Goal: Information Seeking & Learning: Learn about a topic

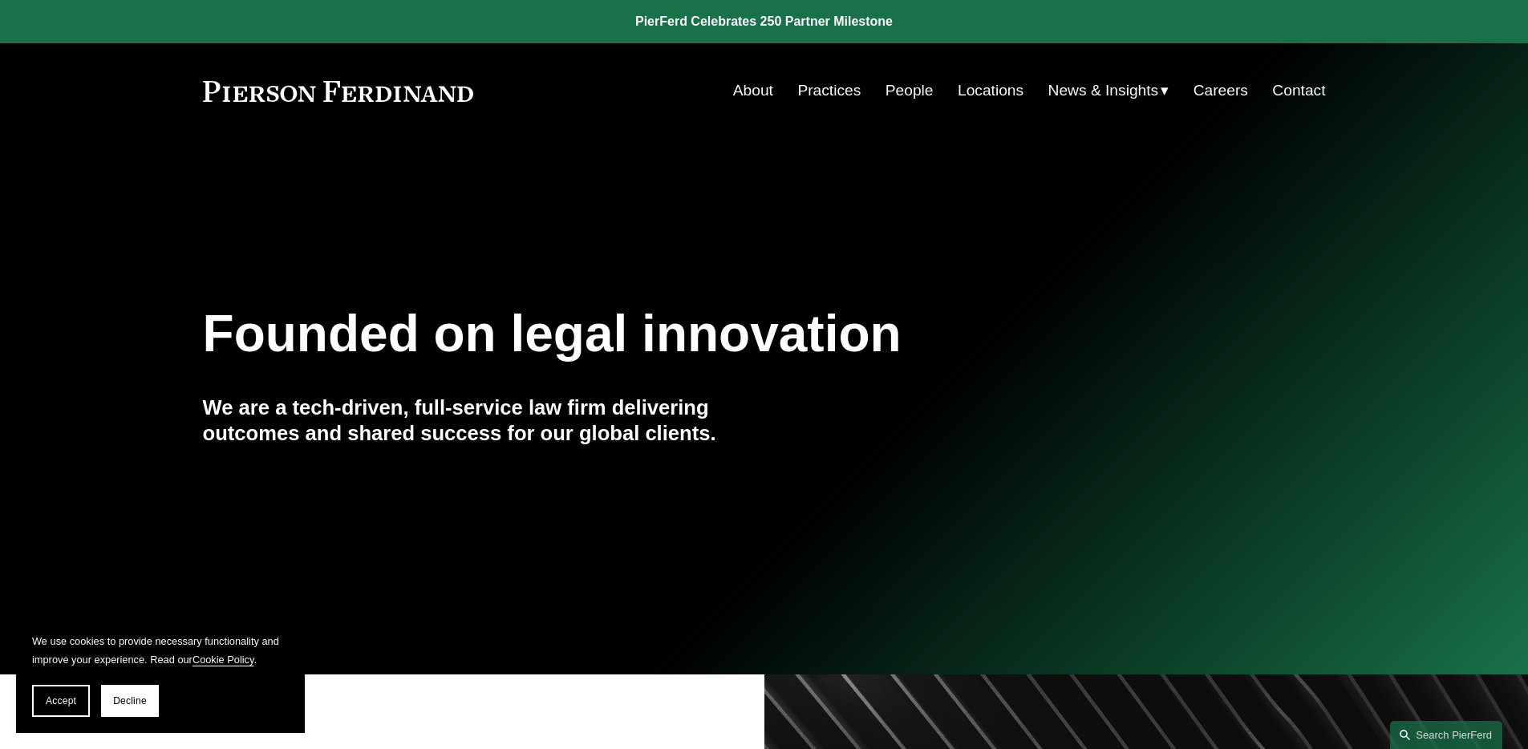
click at [901, 97] on link "People" at bounding box center [910, 90] width 48 height 30
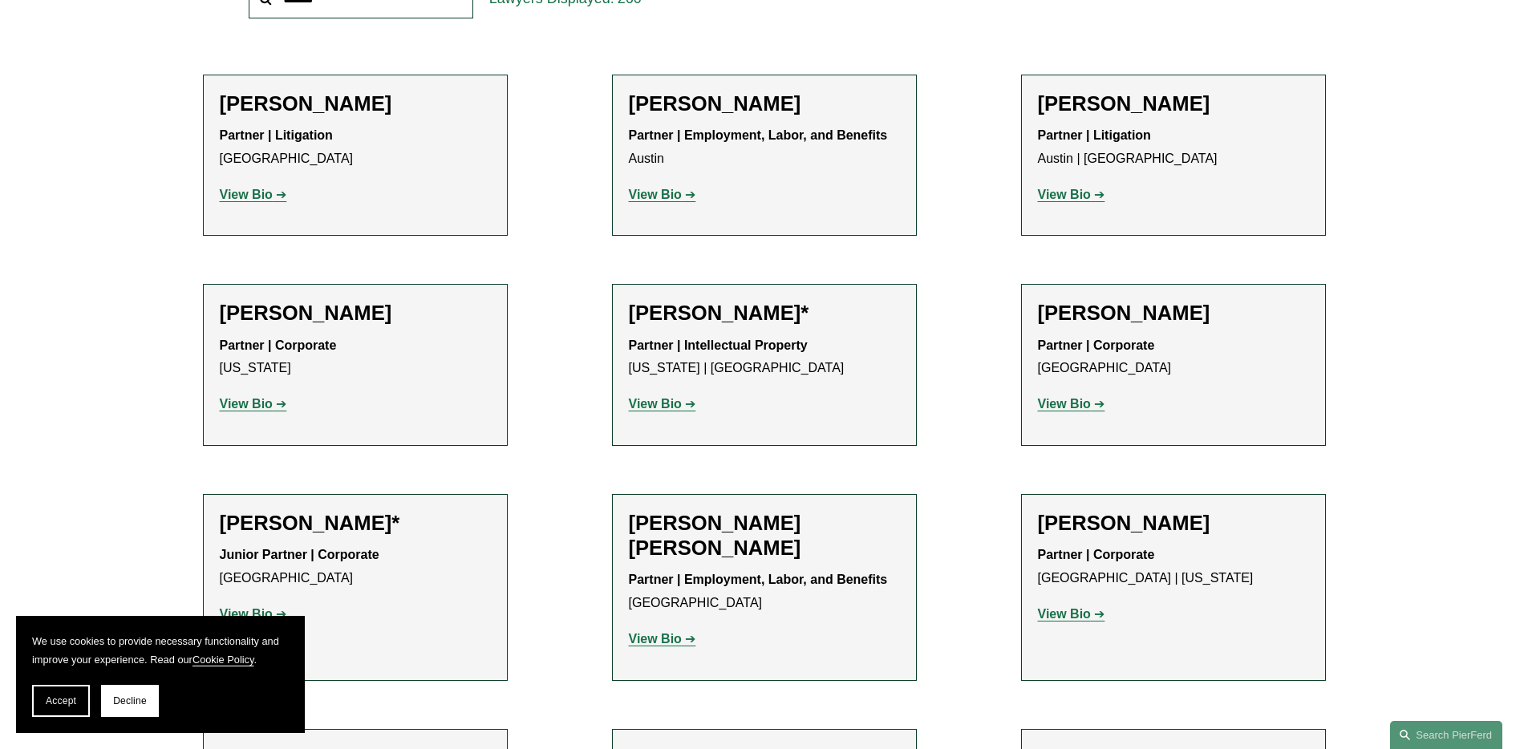
scroll to position [313, 0]
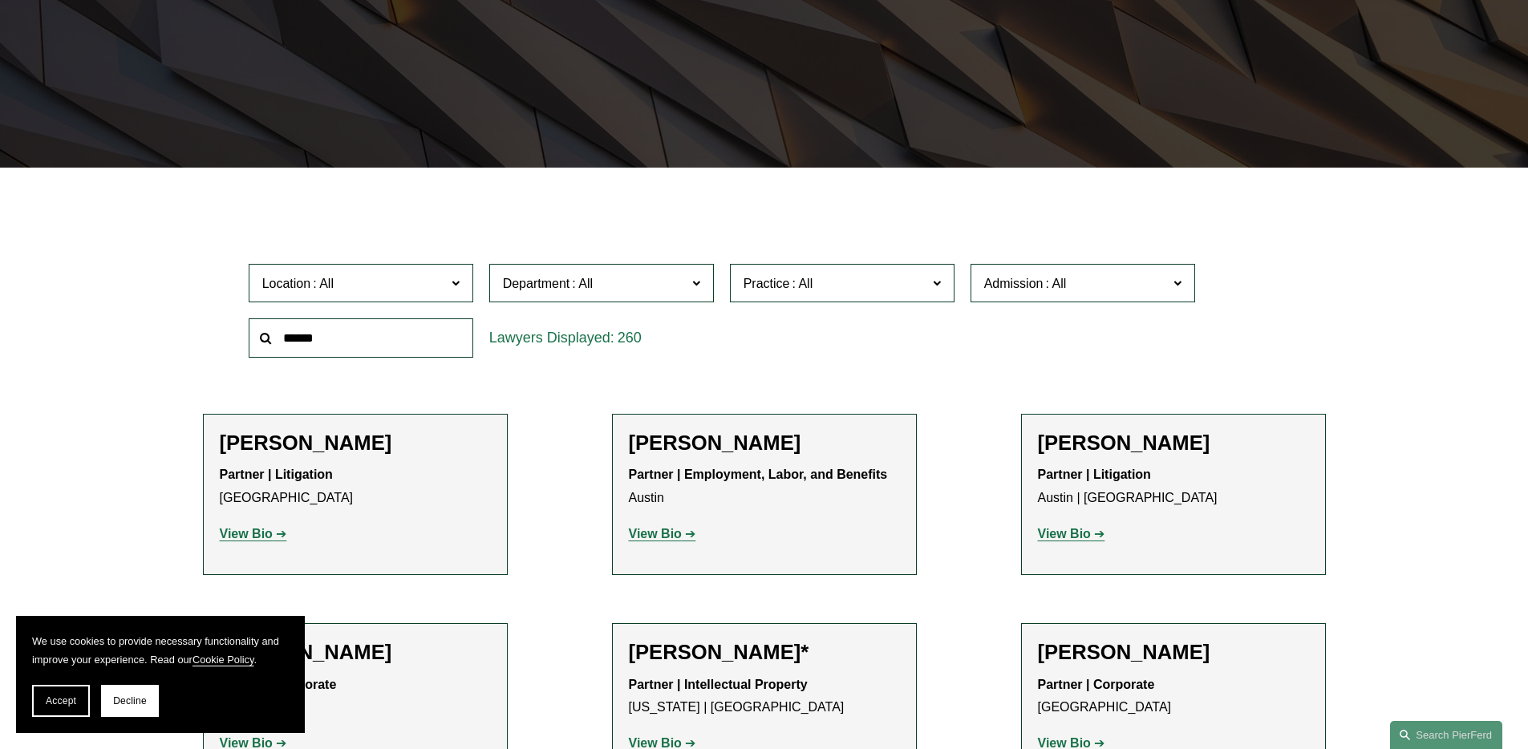
click at [599, 284] on span "Department" at bounding box center [595, 284] width 184 height 22
click at [0, 0] on link "Corporate" at bounding box center [0, 0] width 0 height 0
click at [838, 284] on span "Practice" at bounding box center [836, 284] width 184 height 22
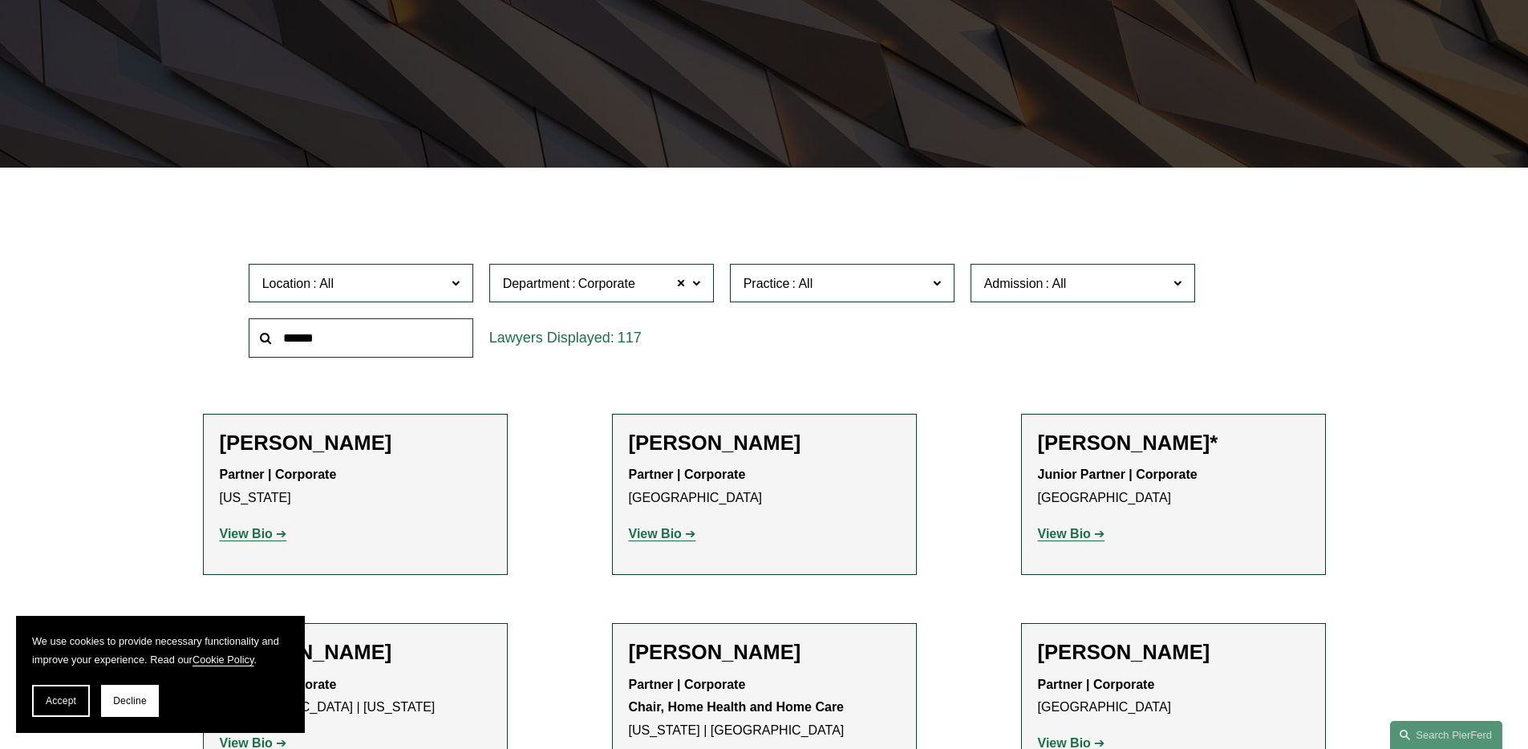
scroll to position [1468, 0]
click at [0, 0] on link "Insurance" at bounding box center [0, 0] width 0 height 0
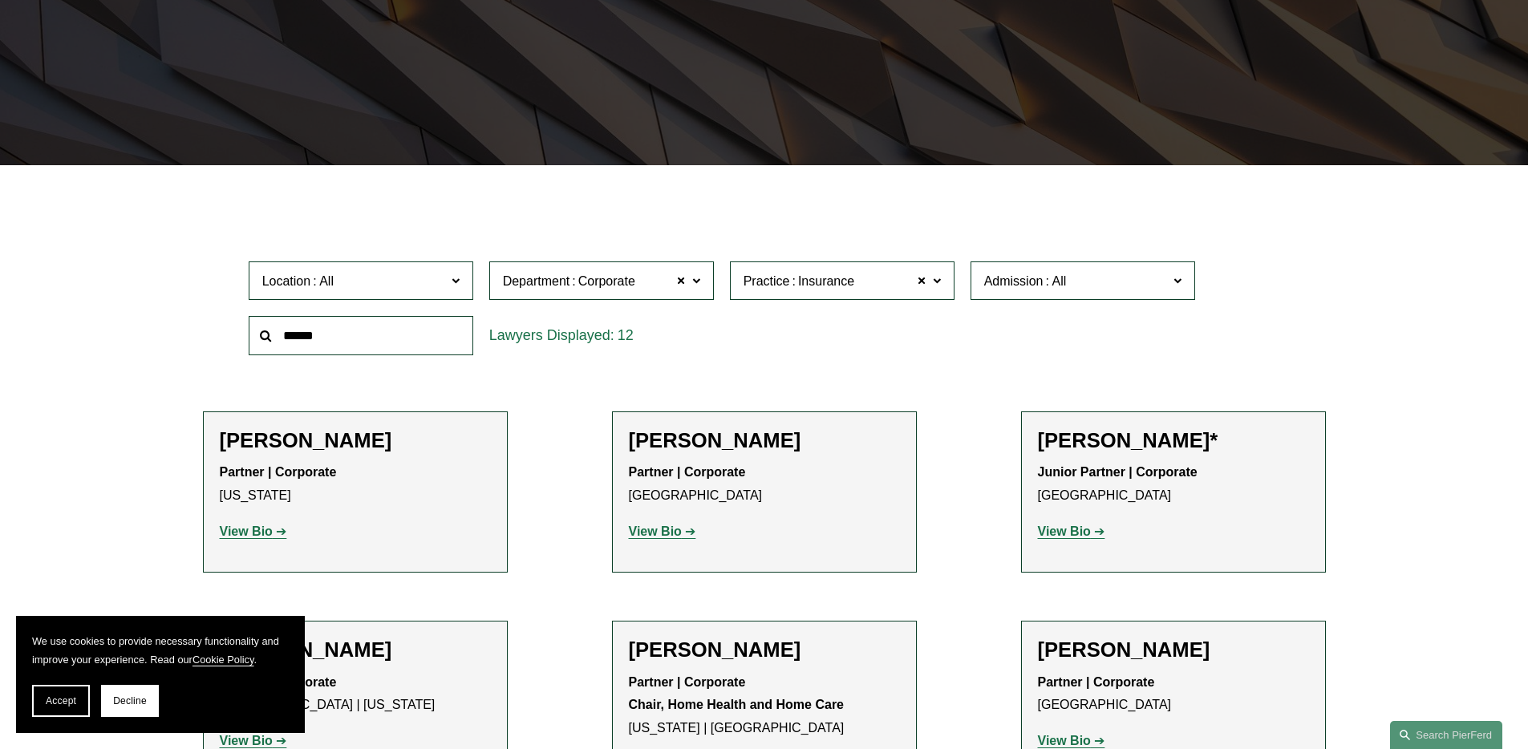
scroll to position [316, 0]
click at [1086, 276] on span "Admission" at bounding box center [1076, 281] width 184 height 22
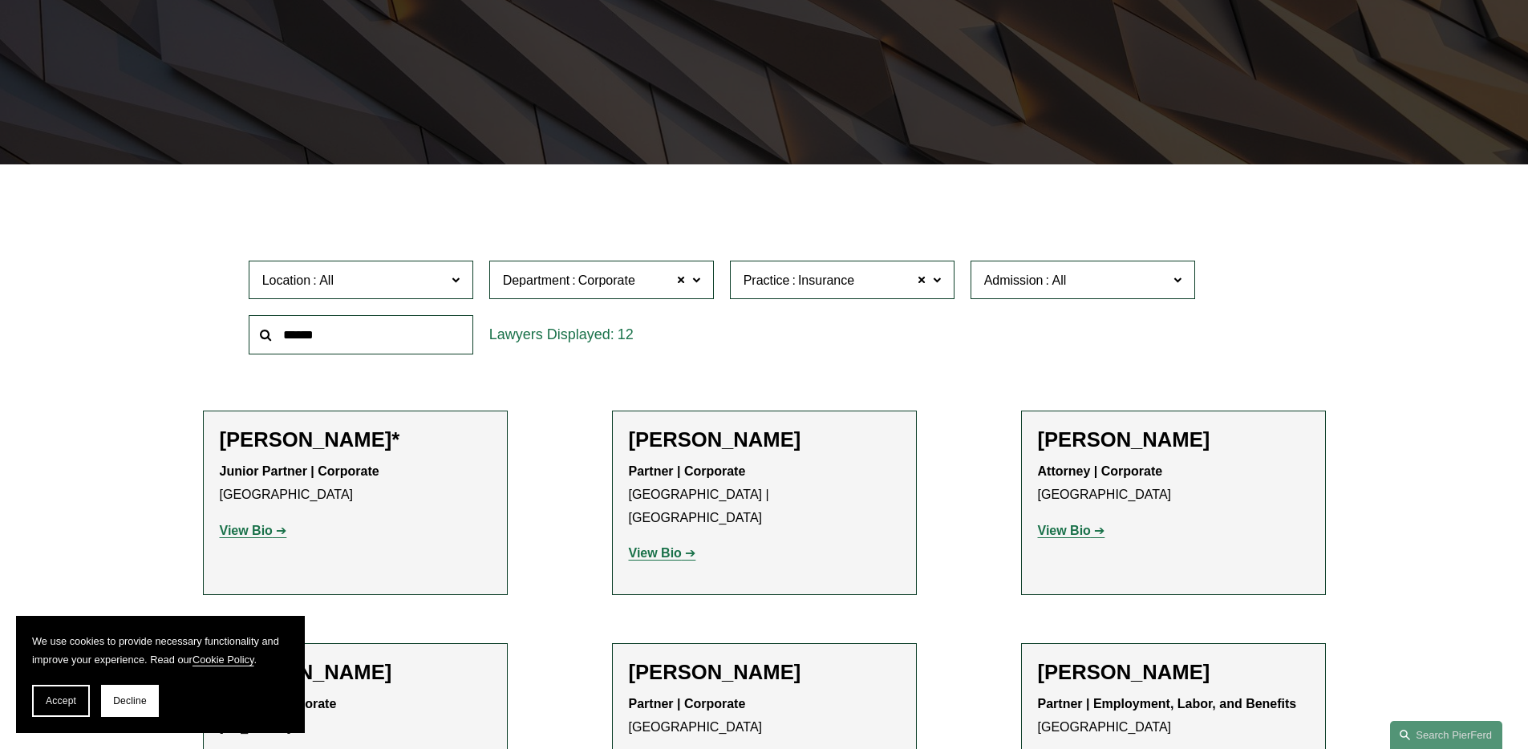
click at [0, 0] on link "[US_STATE]" at bounding box center [0, 0] width 0 height 0
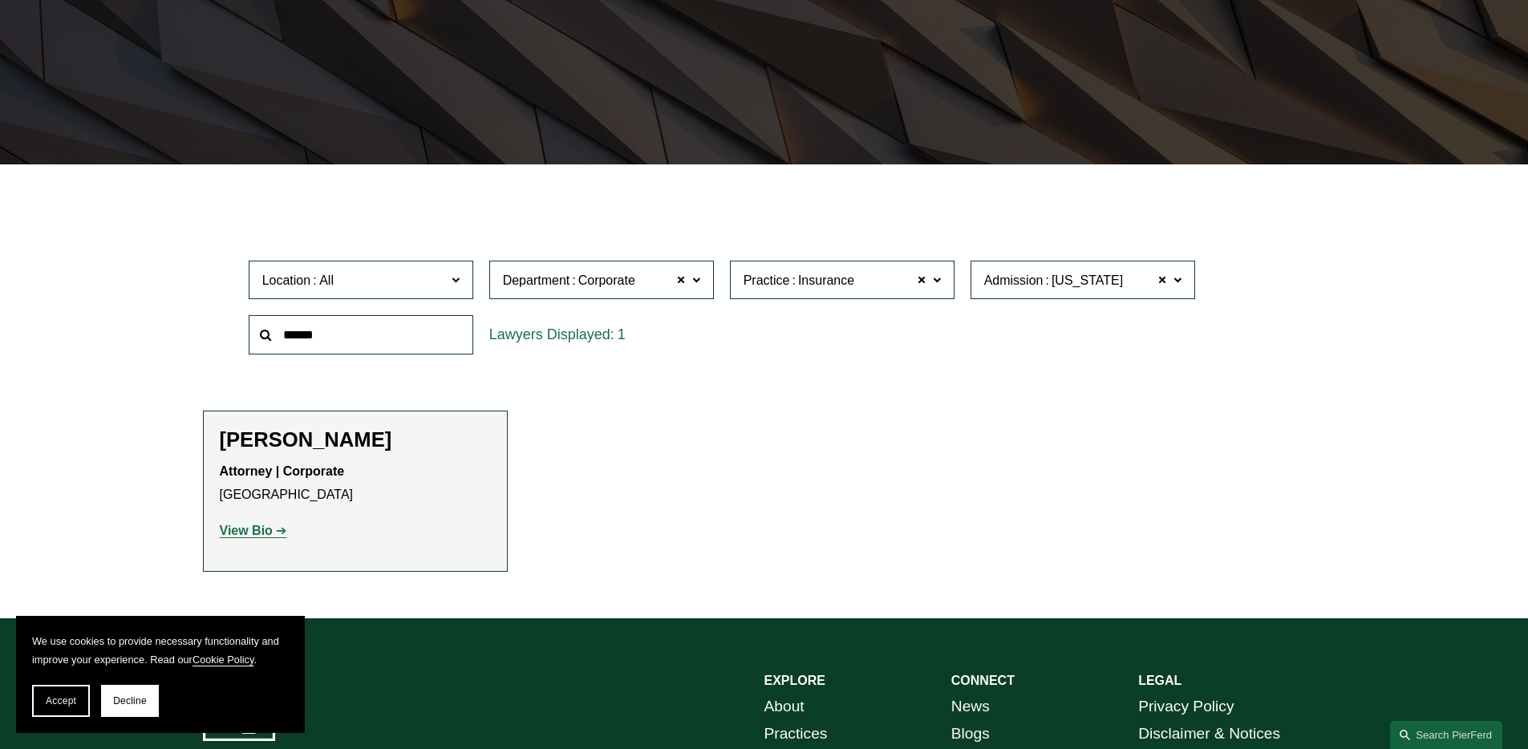
click at [260, 534] on strong "View Bio" at bounding box center [246, 531] width 53 height 14
click at [682, 280] on span at bounding box center [682, 280] width 10 height 21
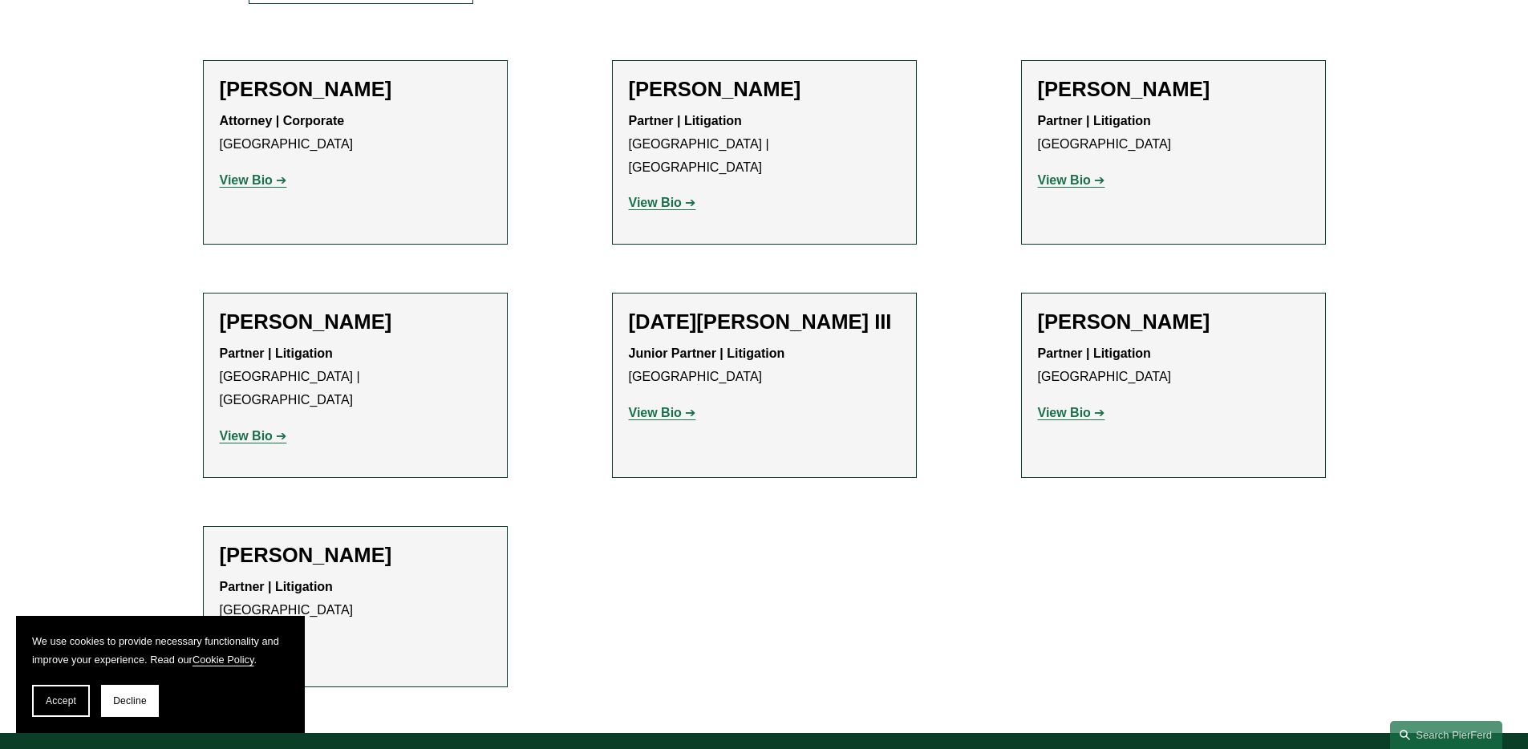
scroll to position [658, 0]
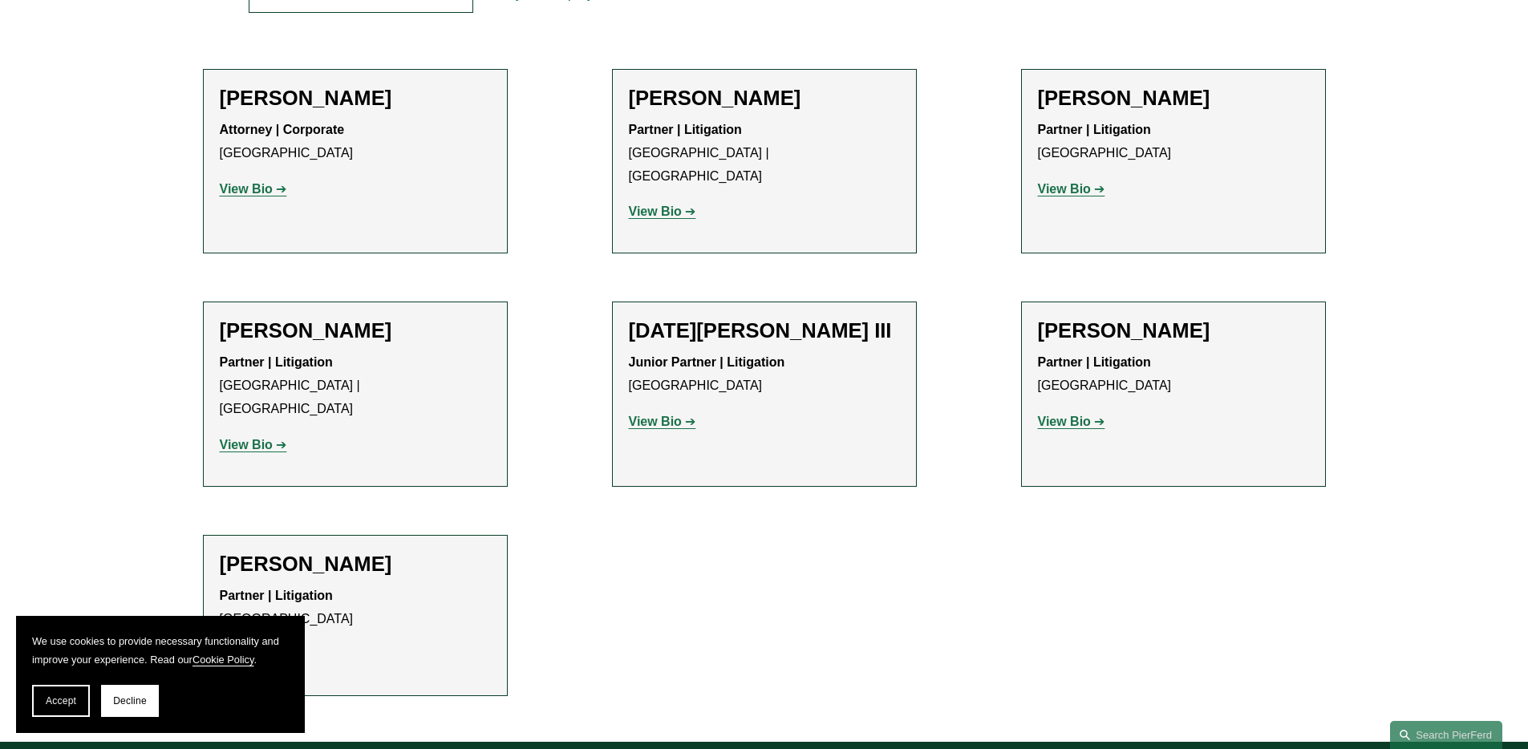
click at [652, 205] on strong "View Bio" at bounding box center [655, 212] width 53 height 14
click at [1083, 186] on strong "View Bio" at bounding box center [1064, 189] width 53 height 14
click at [1065, 415] on strong "View Bio" at bounding box center [1064, 422] width 53 height 14
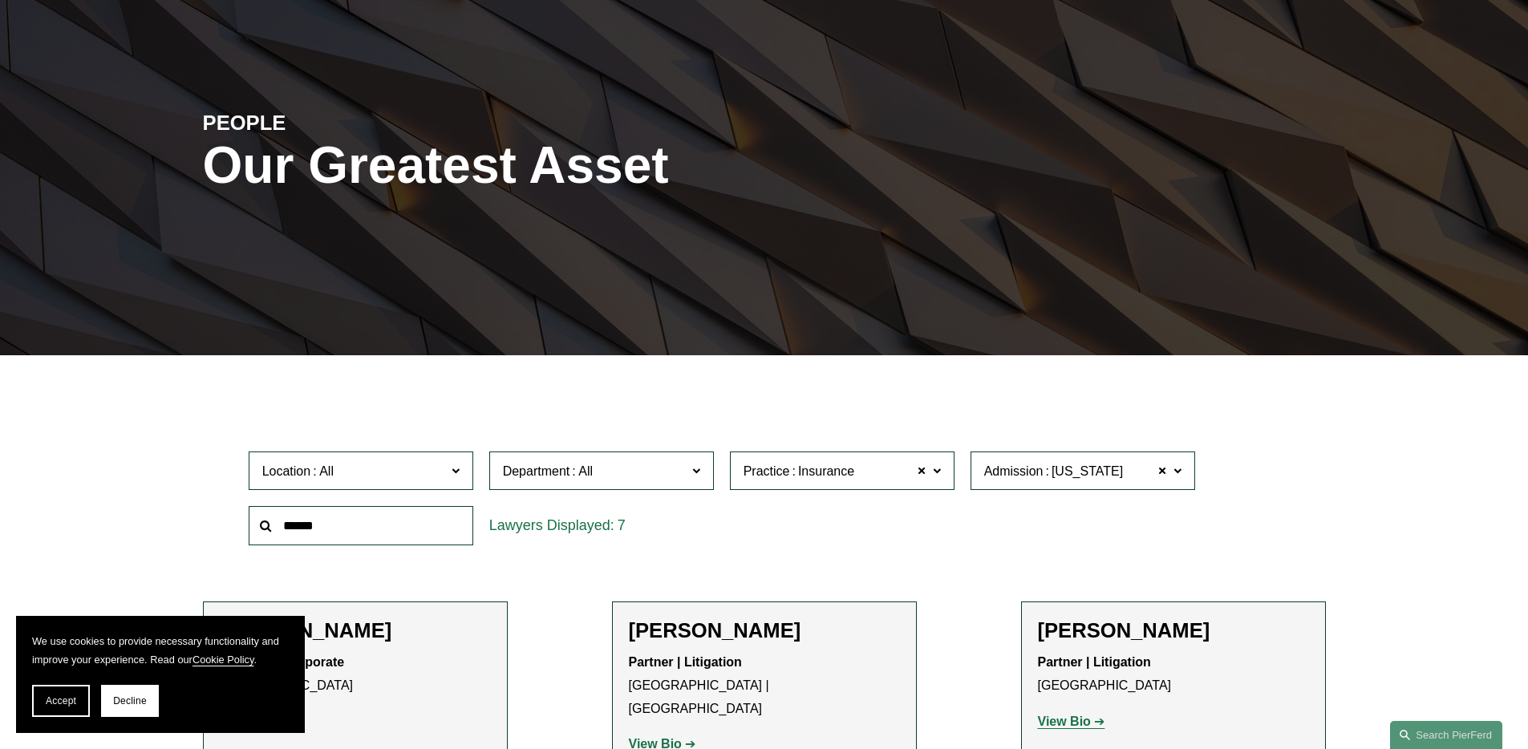
scroll to position [311, 0]
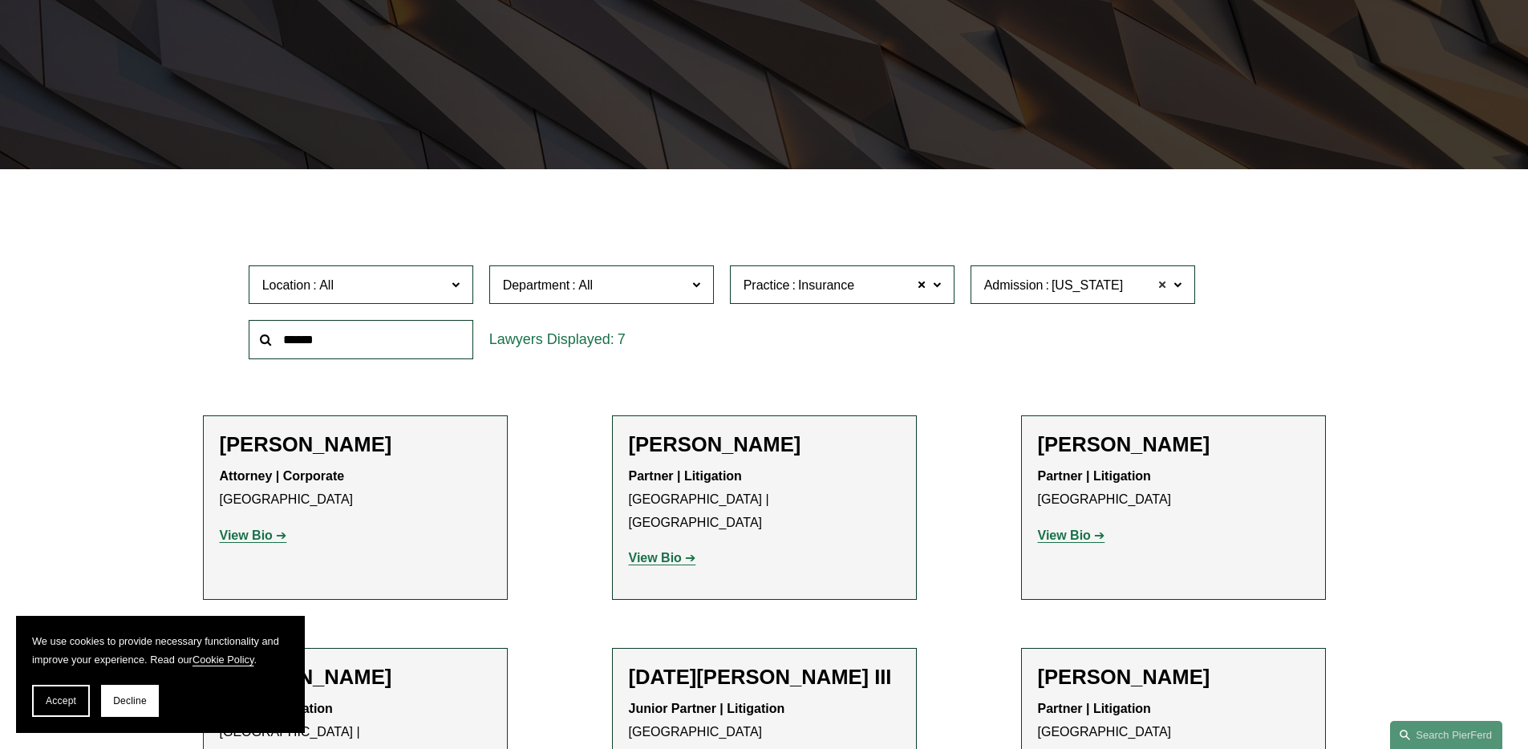
click at [1164, 283] on span at bounding box center [1164, 284] width 10 height 21
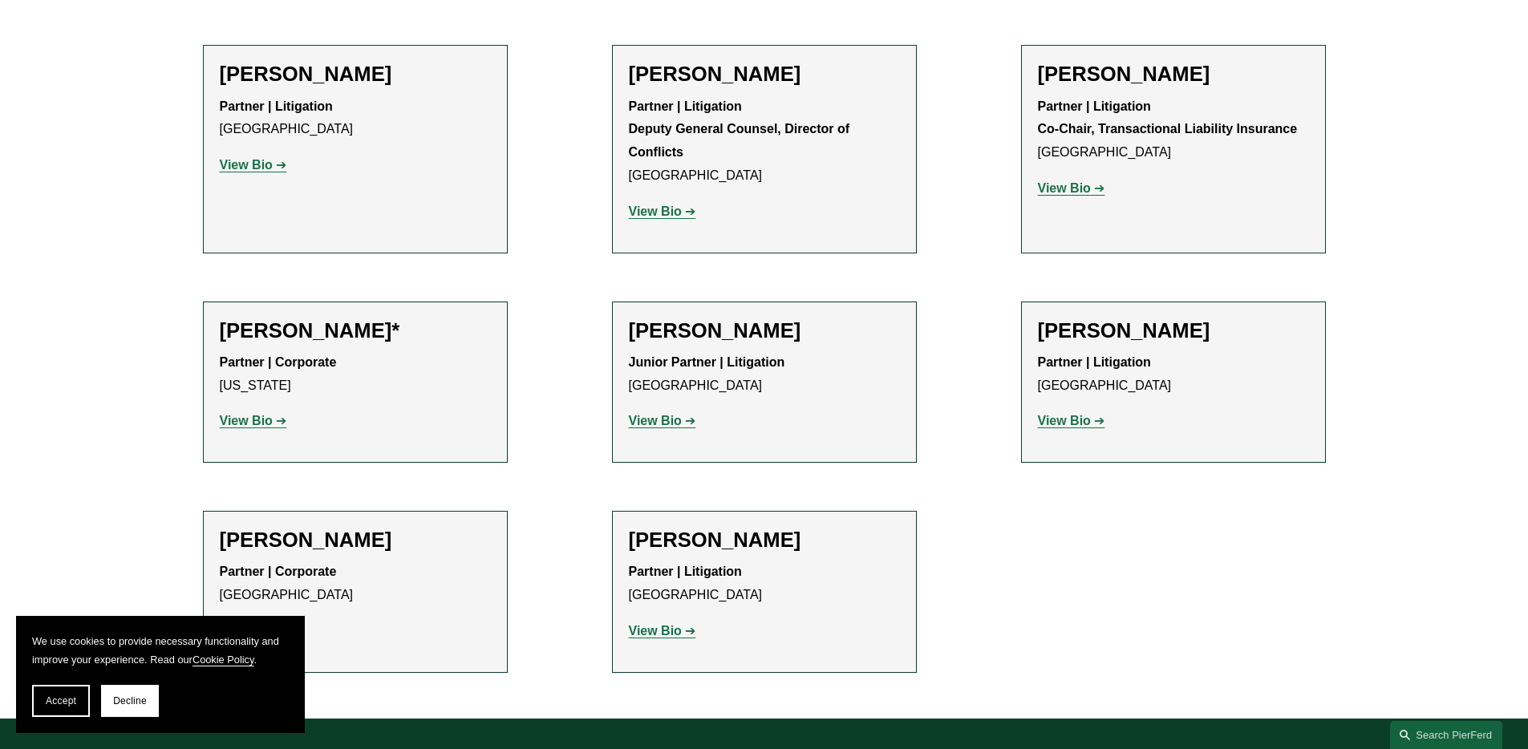
scroll to position [3955, 0]
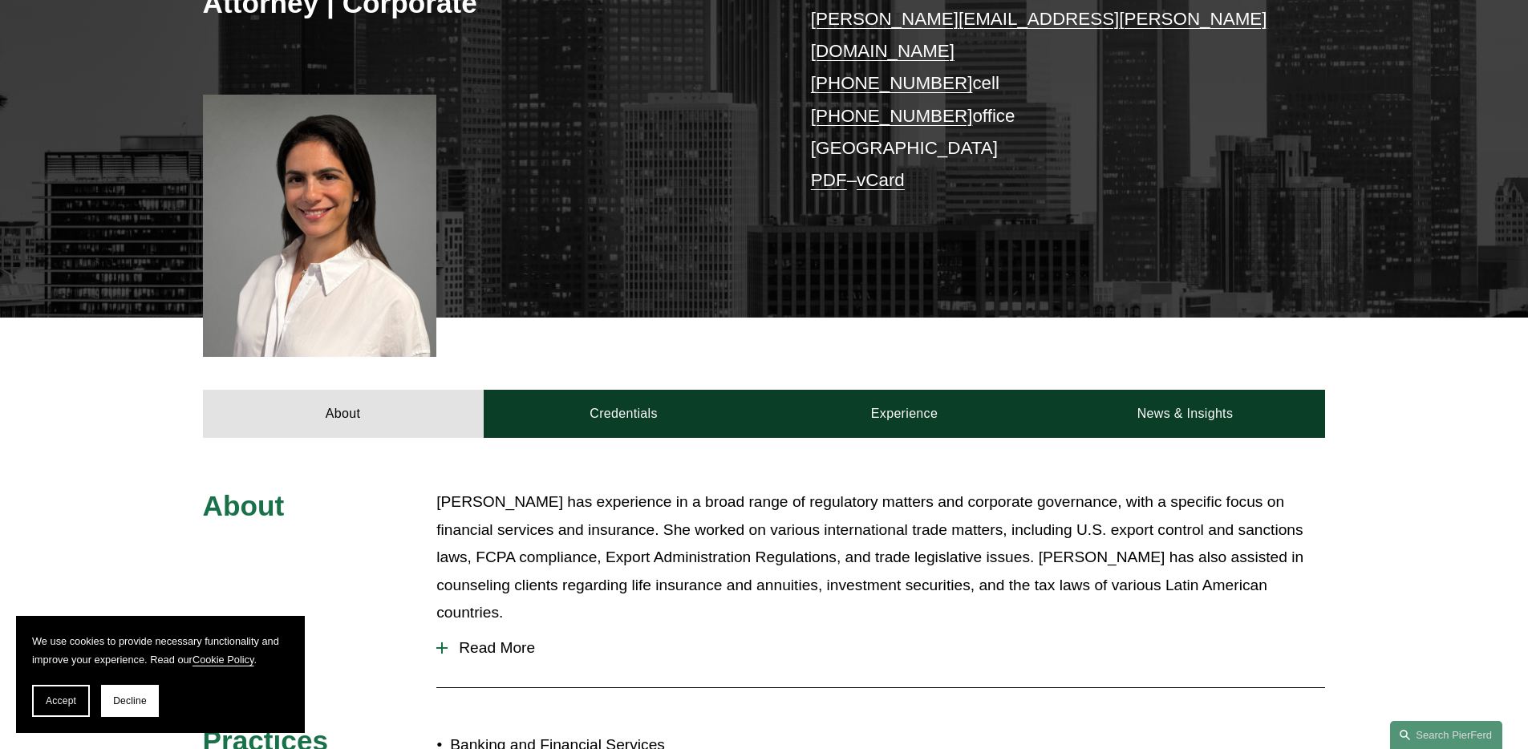
scroll to position [473, 0]
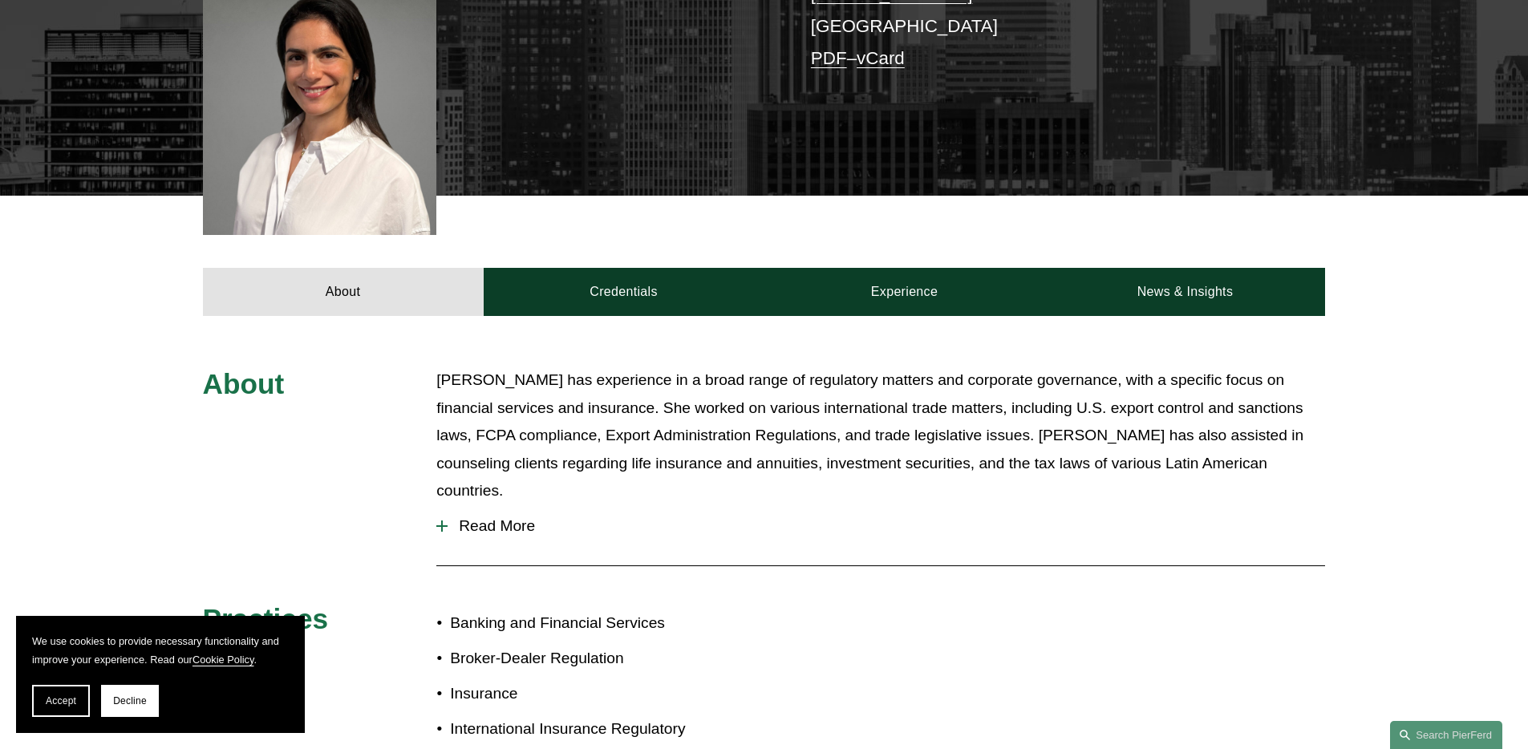
click at [545, 392] on p "Barbara has experience in a broad range of regulatory matters and corporate gov…" at bounding box center [880, 436] width 889 height 139
click at [524, 518] on span "Read More" at bounding box center [887, 527] width 878 height 18
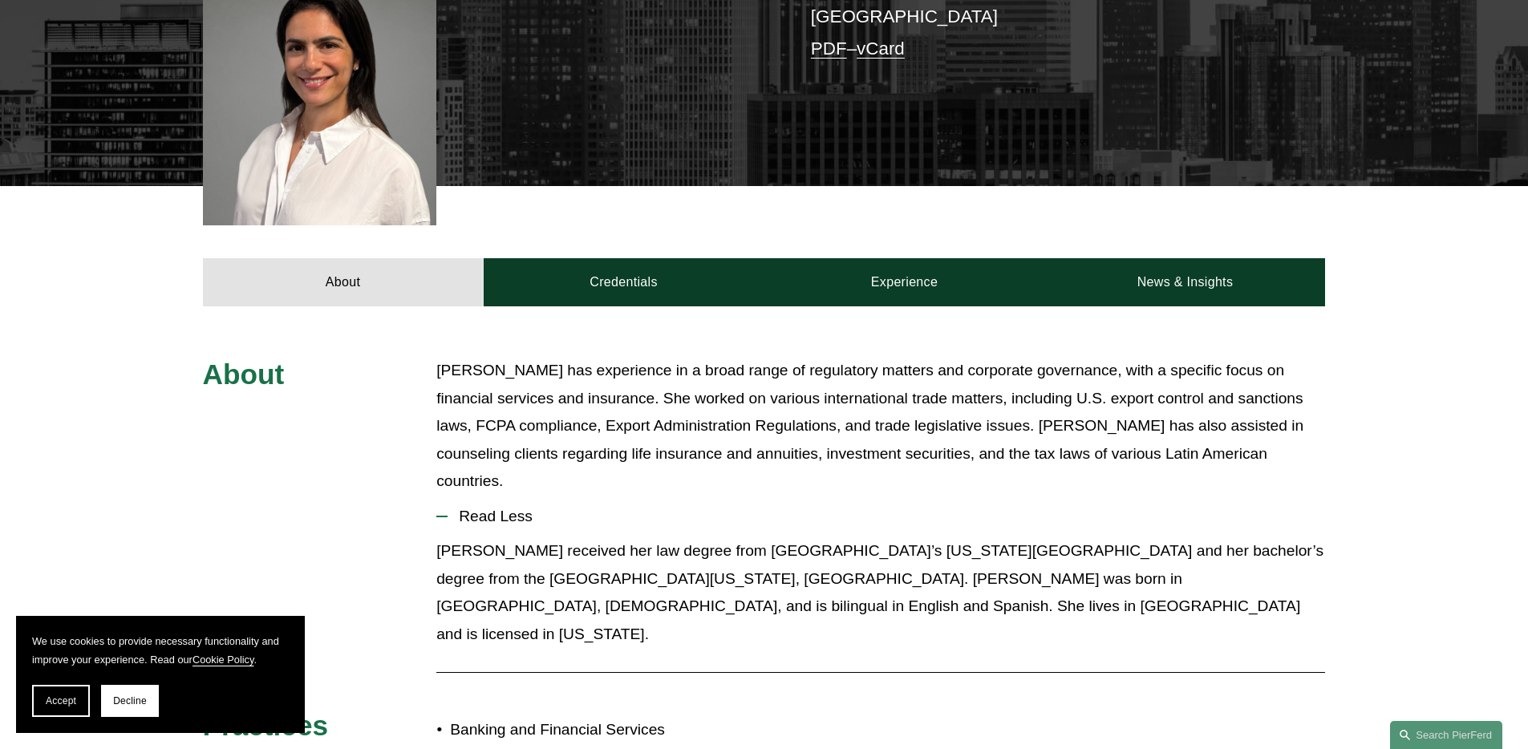
scroll to position [493, 0]
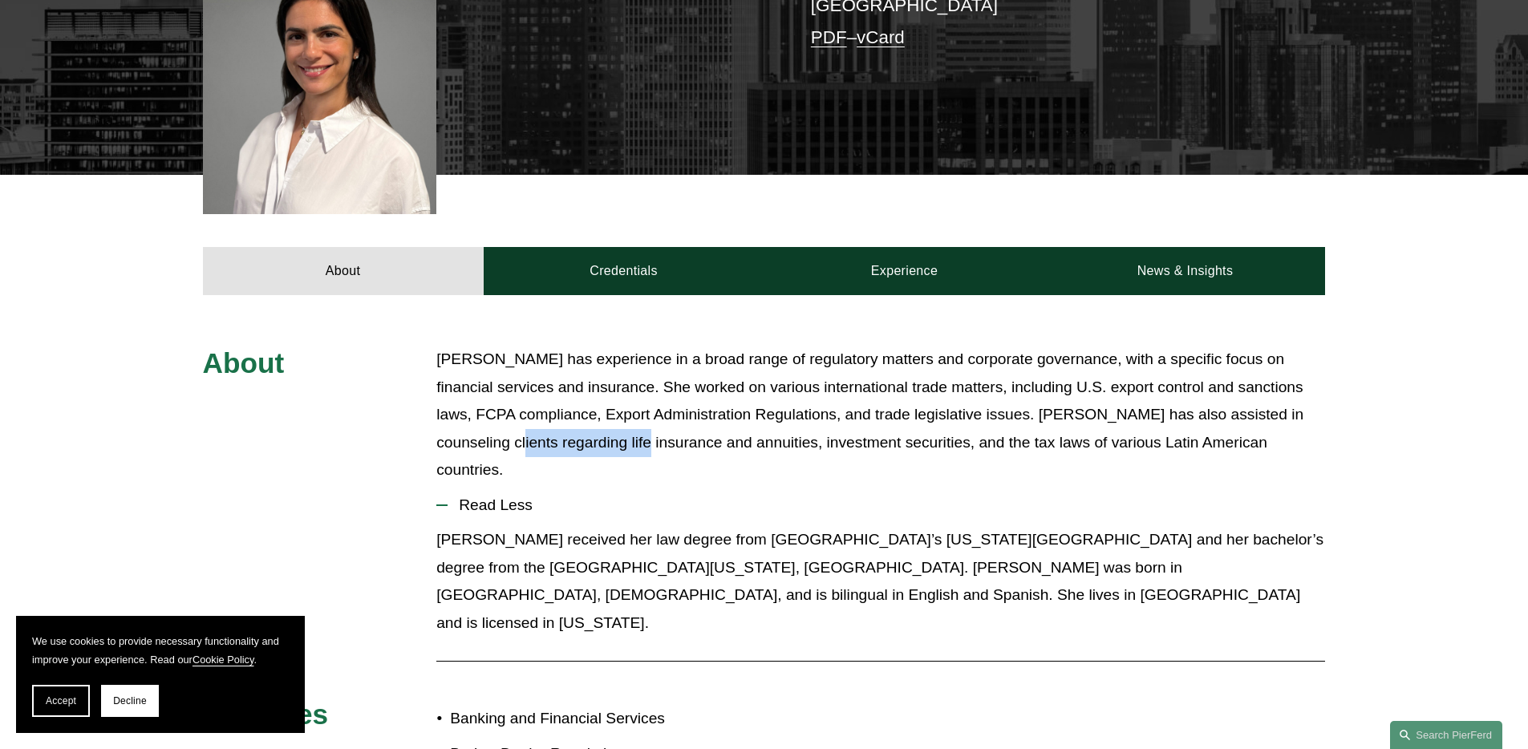
drag, startPoint x: 530, startPoint y: 407, endPoint x: 662, endPoint y: 416, distance: 131.9
click at [662, 416] on p "Barbara has experience in a broad range of regulatory matters and corporate gov…" at bounding box center [880, 415] width 889 height 139
click at [589, 408] on p "Barbara has experience in a broad range of regulatory matters and corporate gov…" at bounding box center [880, 415] width 889 height 139
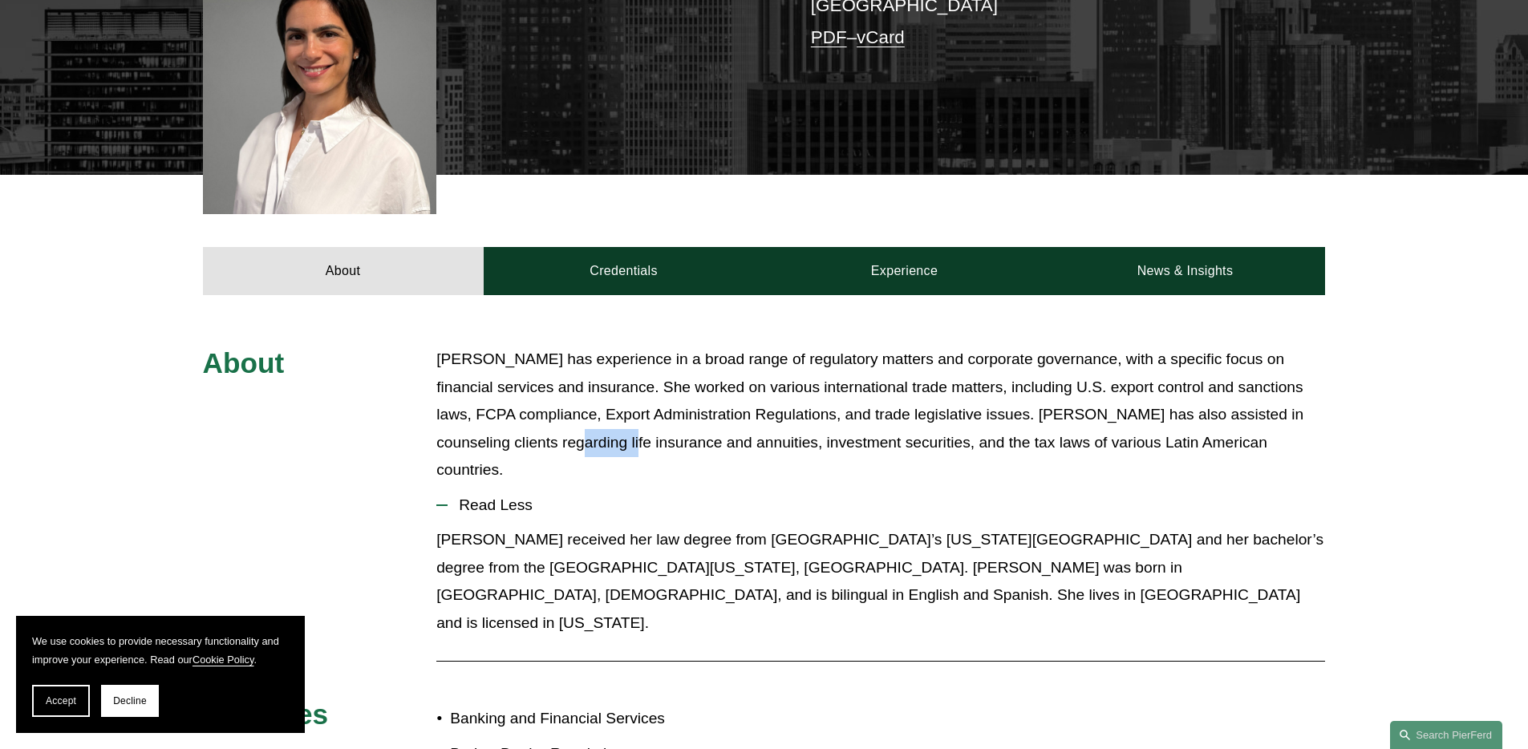
click at [589, 408] on p "Barbara has experience in a broad range of regulatory matters and corporate gov…" at bounding box center [880, 415] width 889 height 139
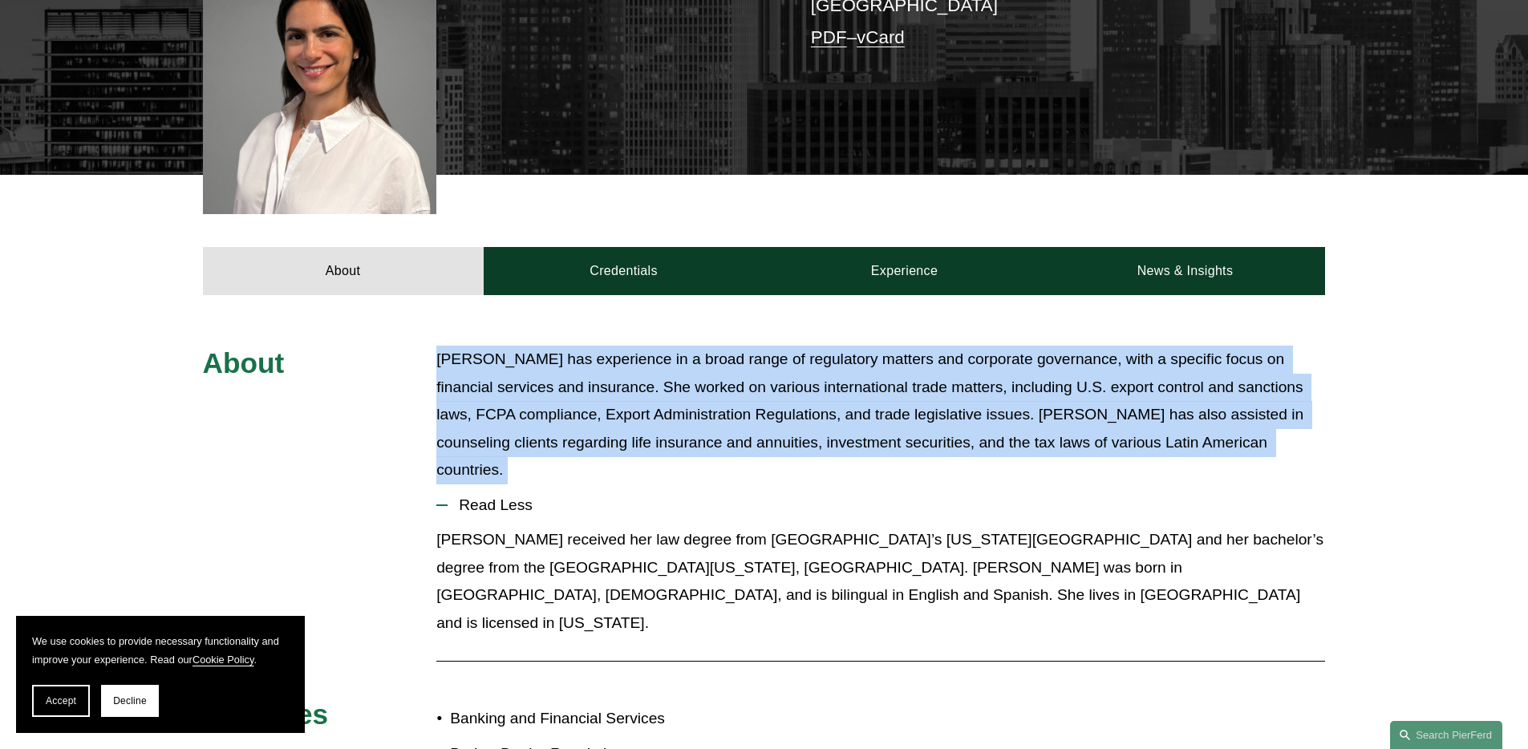
click at [589, 408] on p "Barbara has experience in a broad range of regulatory matters and corporate gov…" at bounding box center [880, 415] width 889 height 139
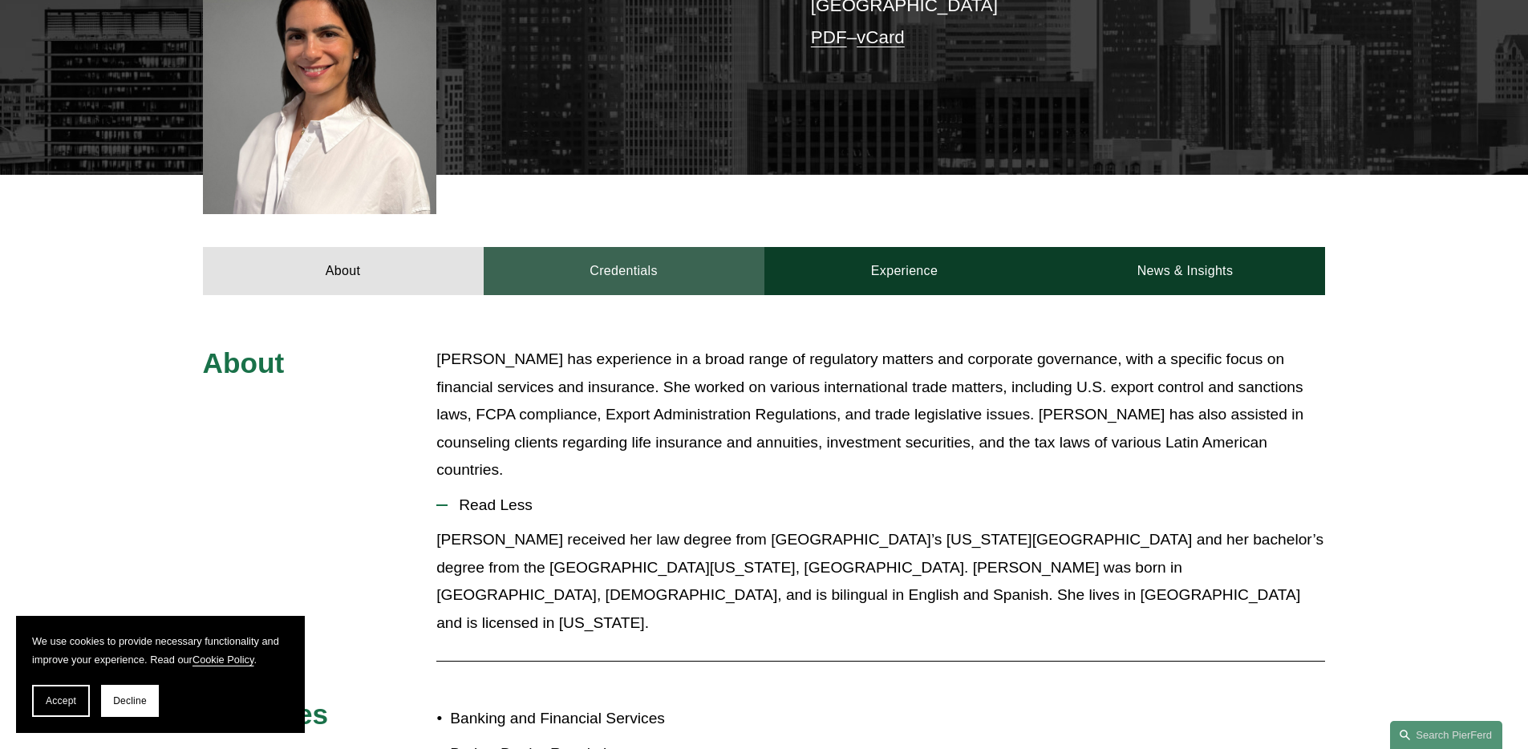
click at [583, 253] on link "Credentials" at bounding box center [624, 271] width 281 height 48
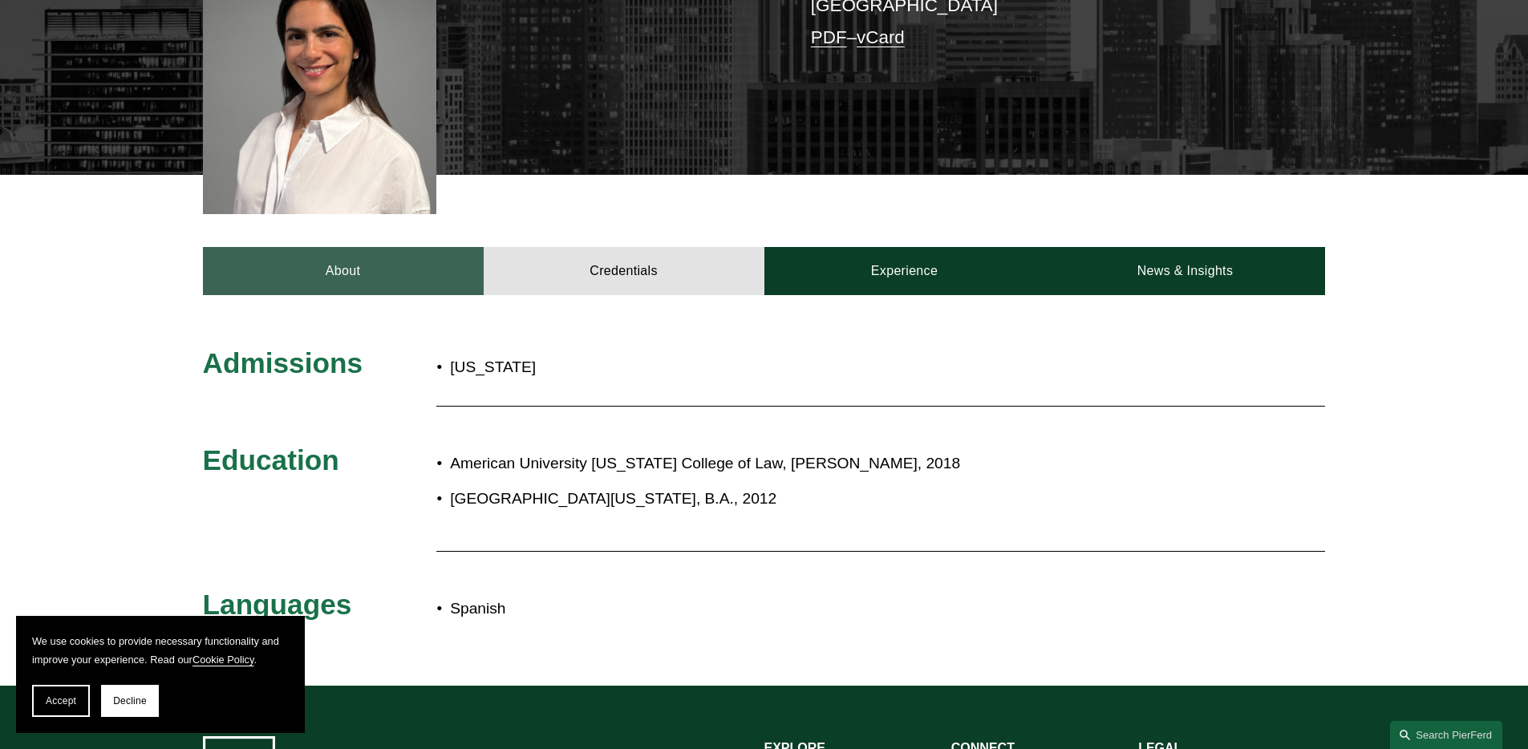
click at [384, 247] on link "About" at bounding box center [343, 271] width 281 height 48
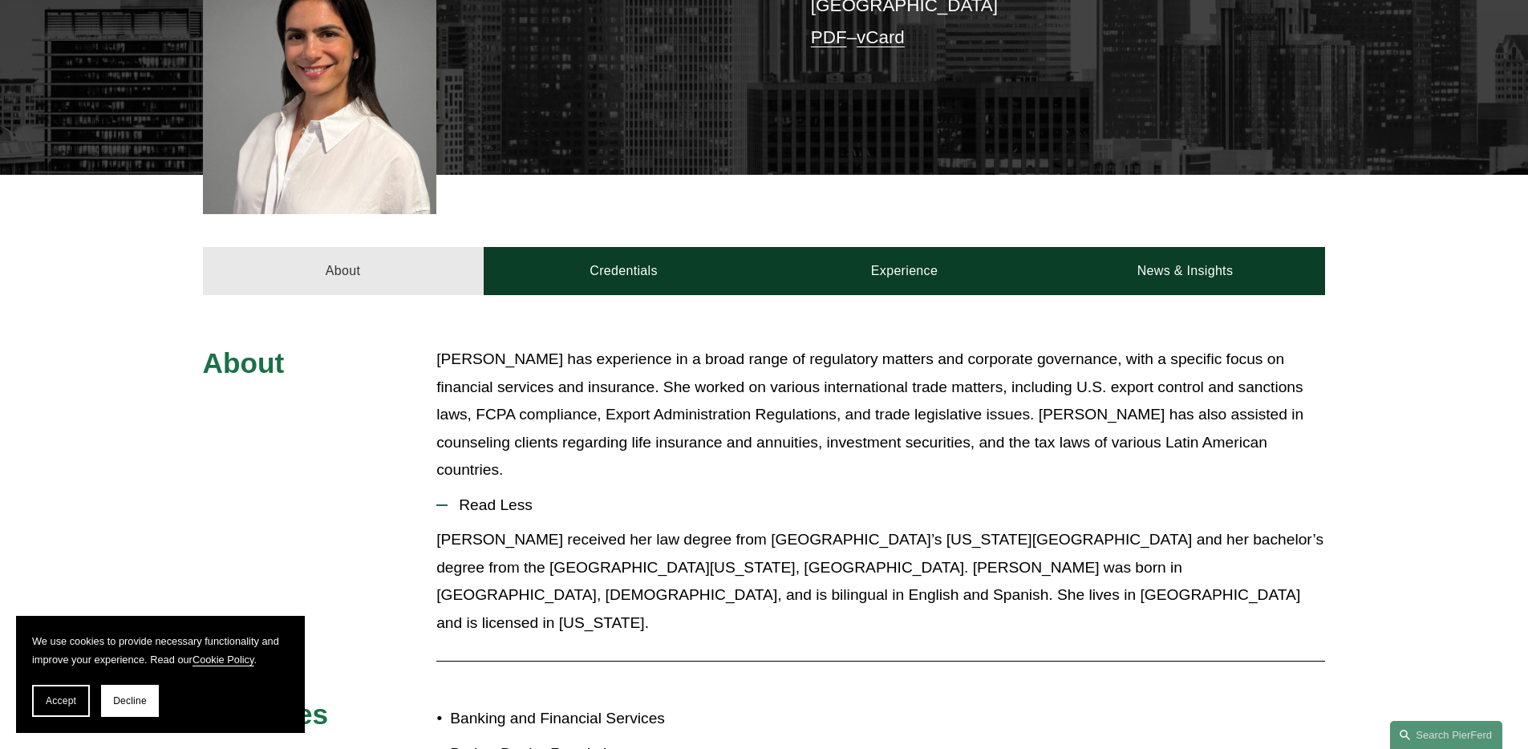
scroll to position [197, 0]
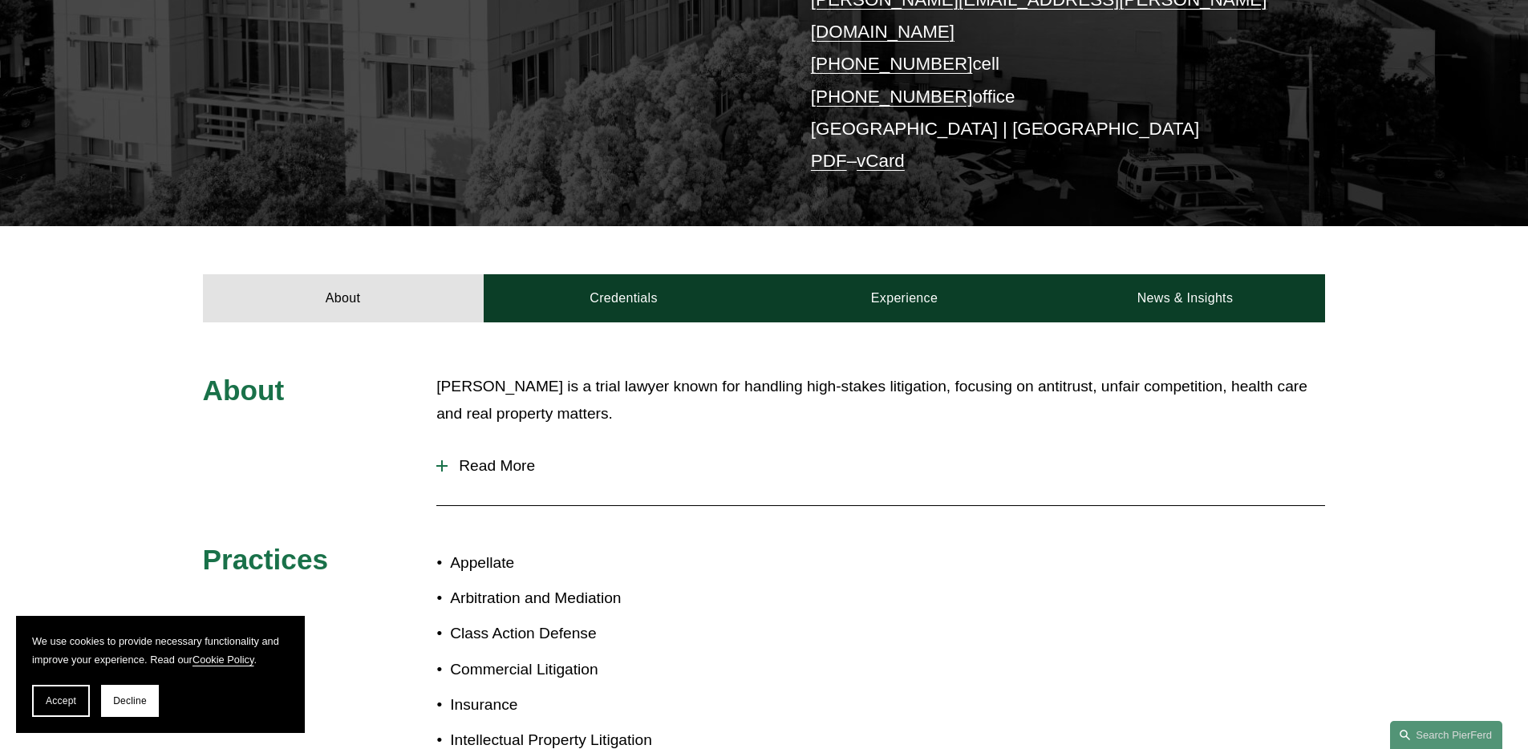
scroll to position [522, 0]
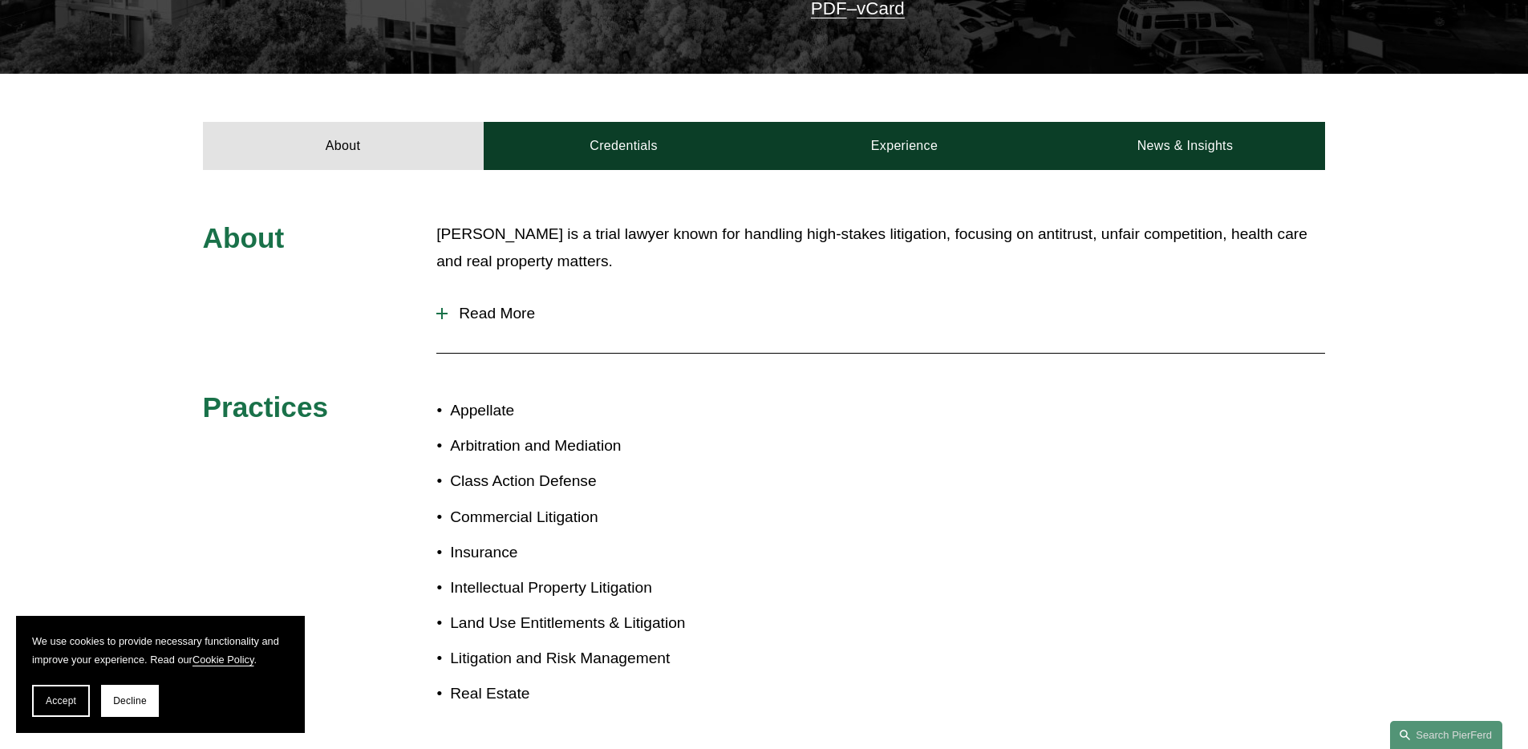
click at [518, 293] on button "Read More" at bounding box center [880, 314] width 889 height 42
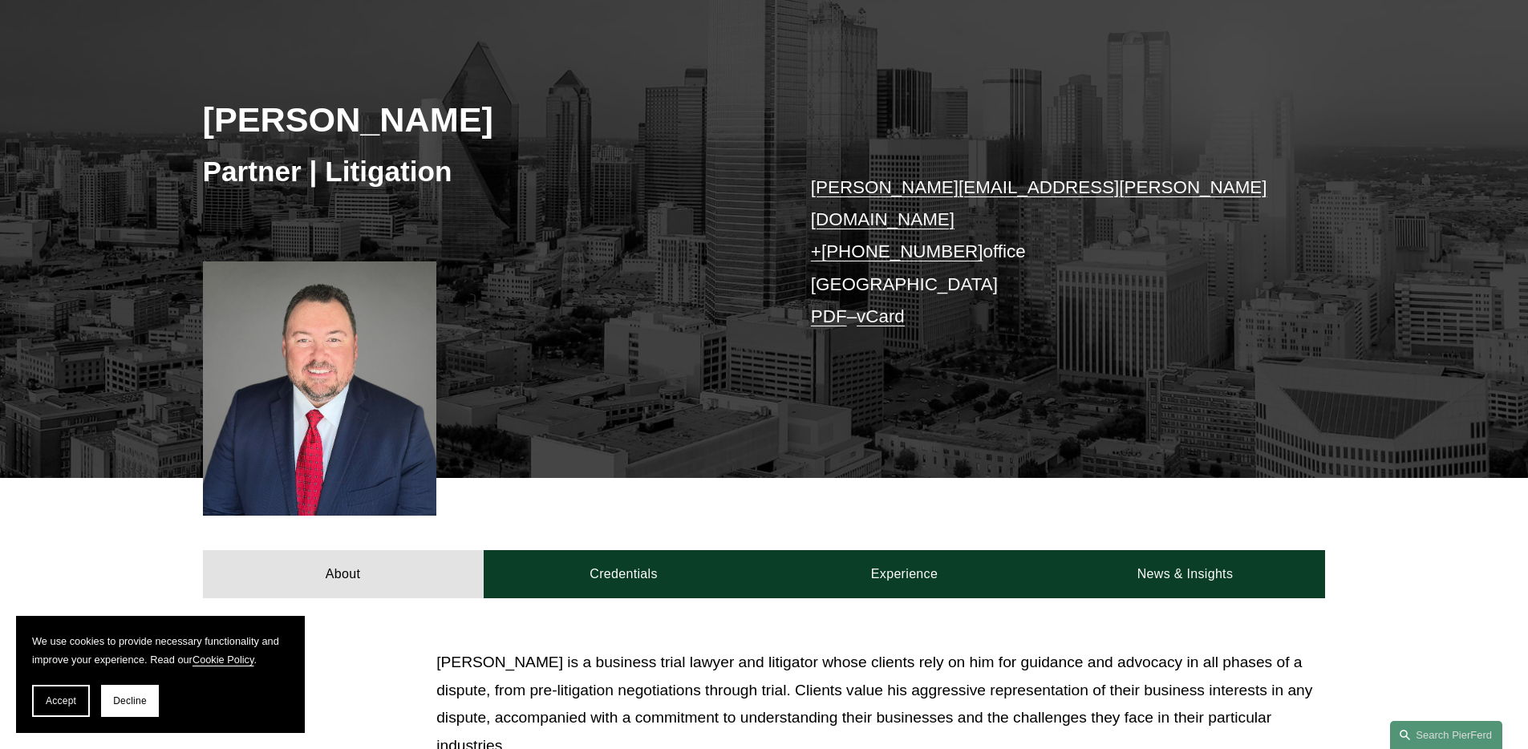
scroll to position [336, 0]
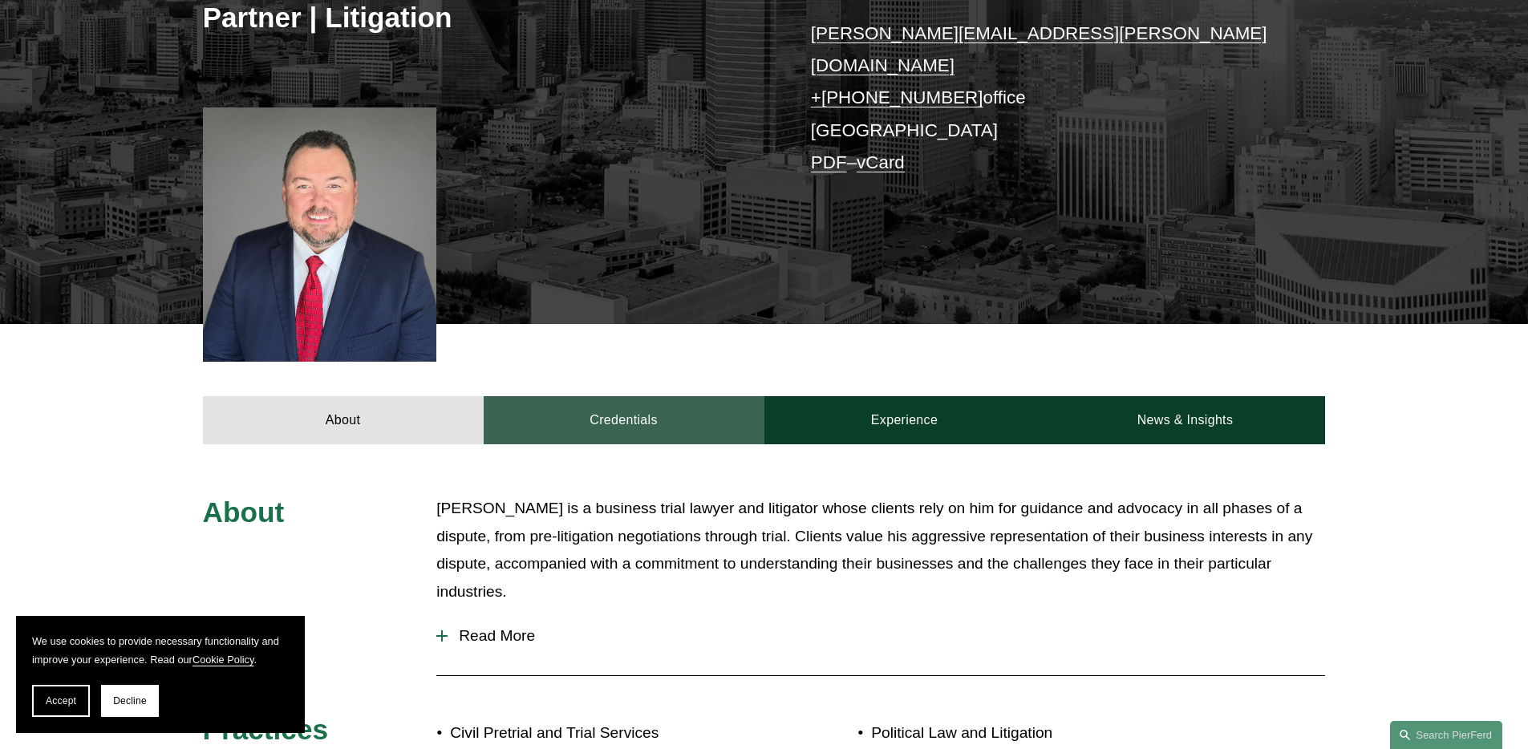
click at [607, 400] on link "Credentials" at bounding box center [624, 420] width 281 height 48
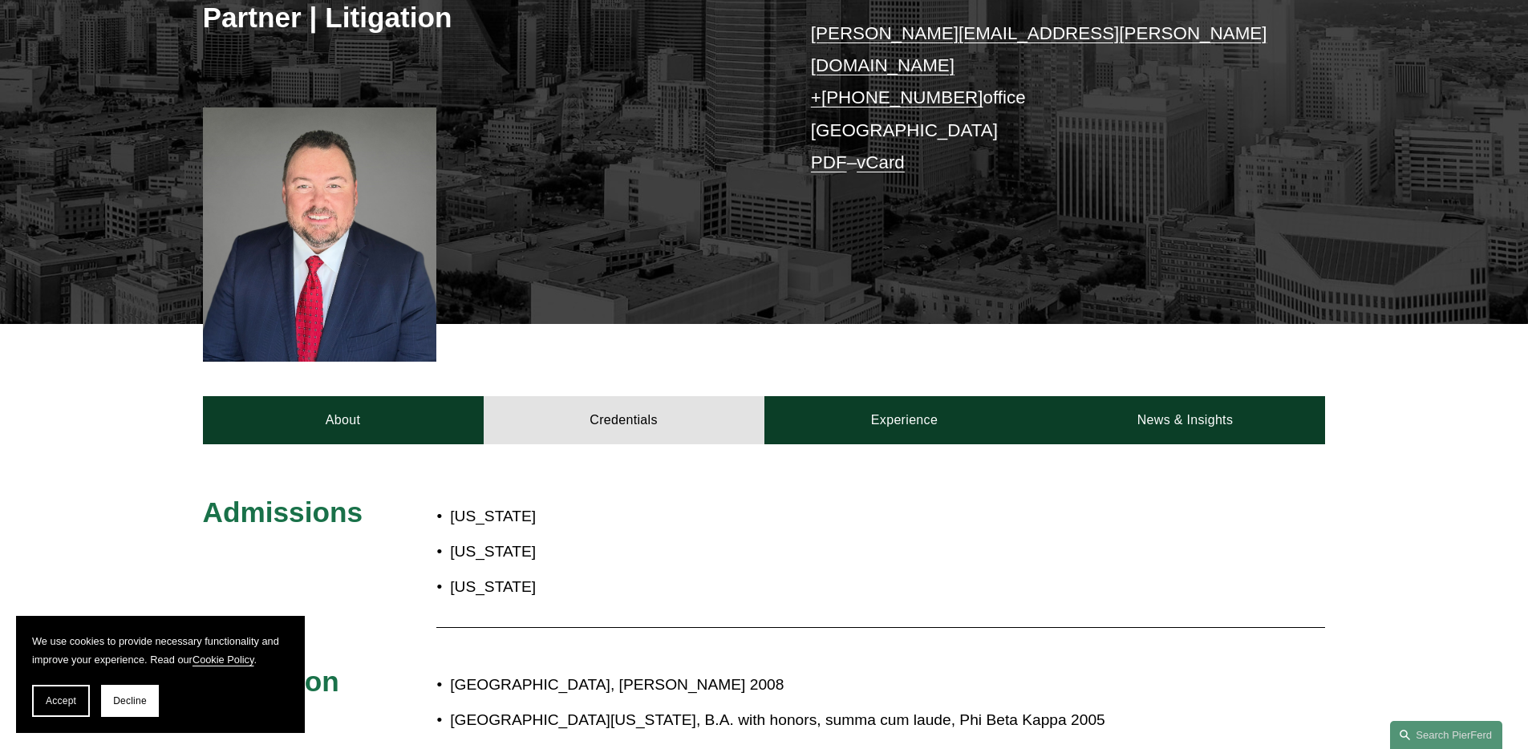
scroll to position [339, 0]
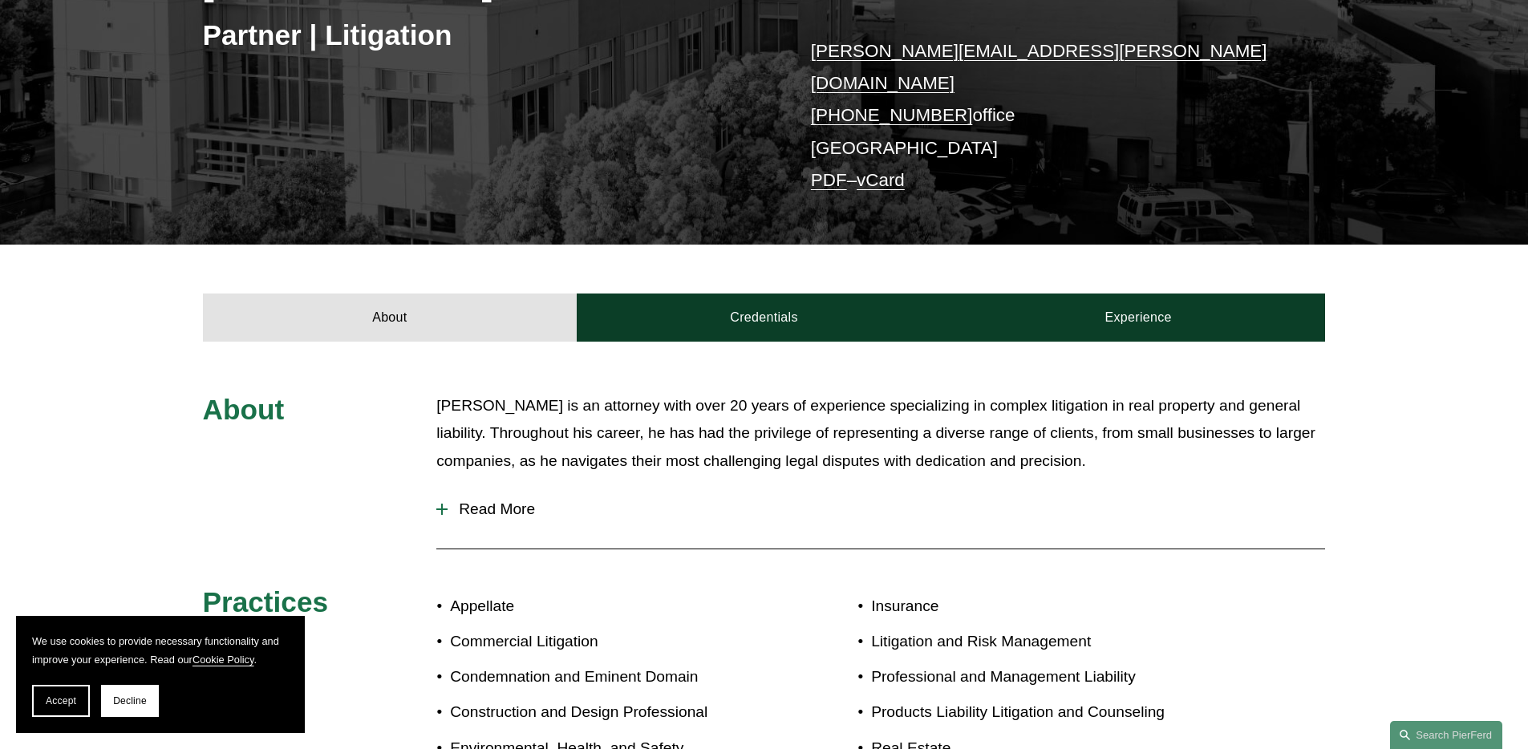
scroll to position [506, 0]
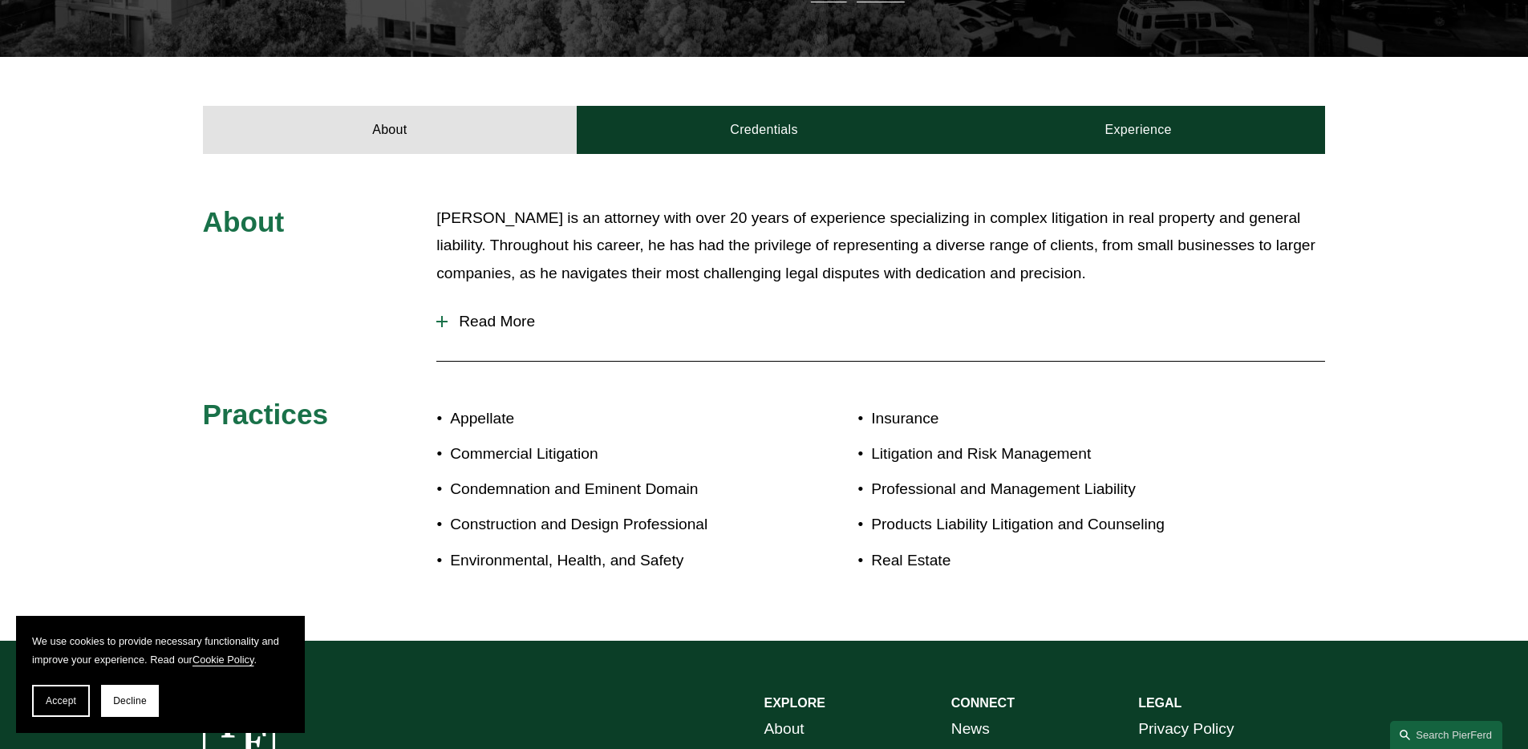
click at [517, 313] on span "Read More" at bounding box center [887, 322] width 878 height 18
